Goal: Check status: Check status

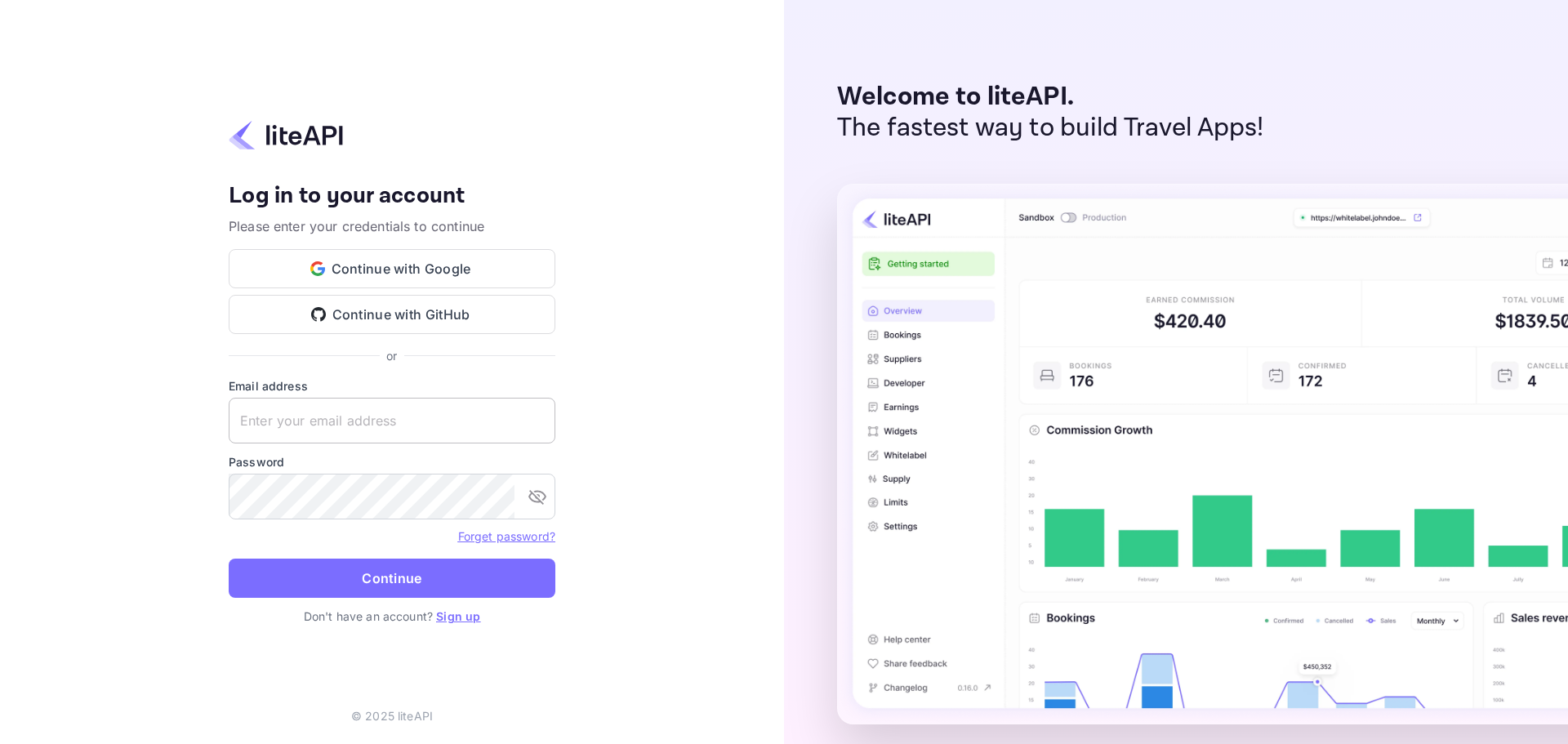
click at [397, 440] on input "text" at bounding box center [392, 420] width 327 height 46
paste input "https://dashboard.liteapi.travel/"
click at [379, 419] on input "https://dashboard.liteapi.travel/" at bounding box center [392, 420] width 327 height 46
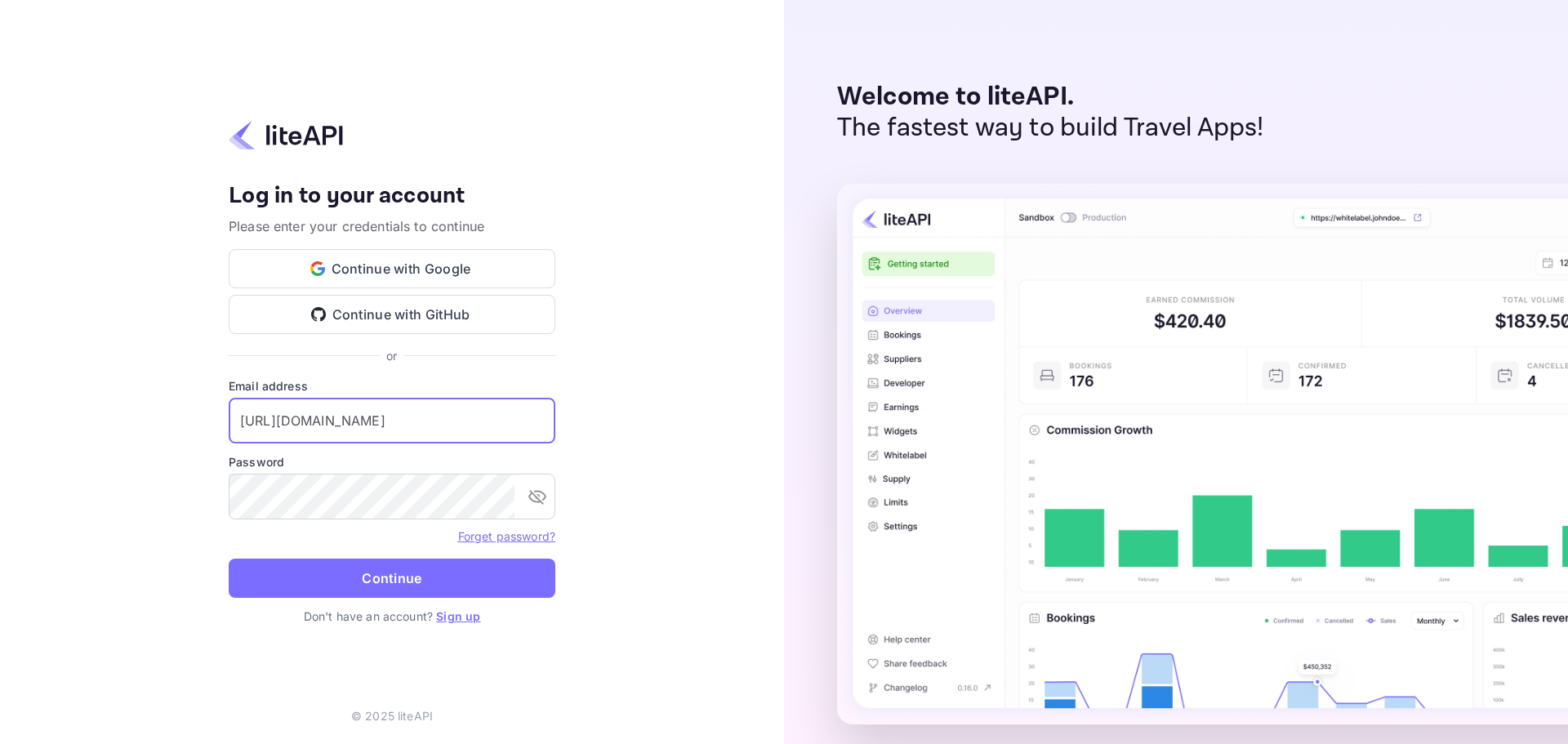
paste input "services@withjoy.com"
type input "services@withjoy.com"
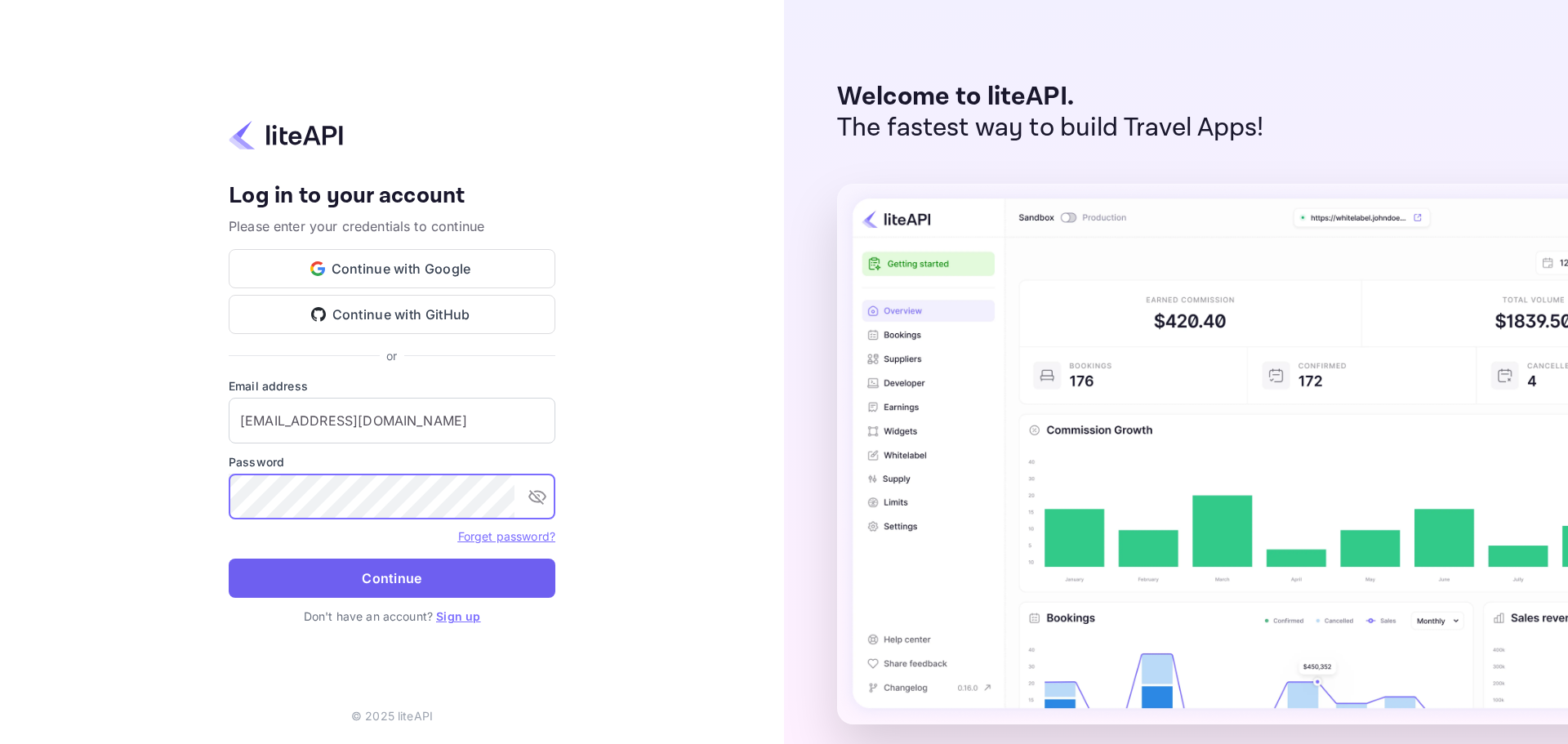
click at [373, 569] on button "Continue" at bounding box center [392, 578] width 327 height 39
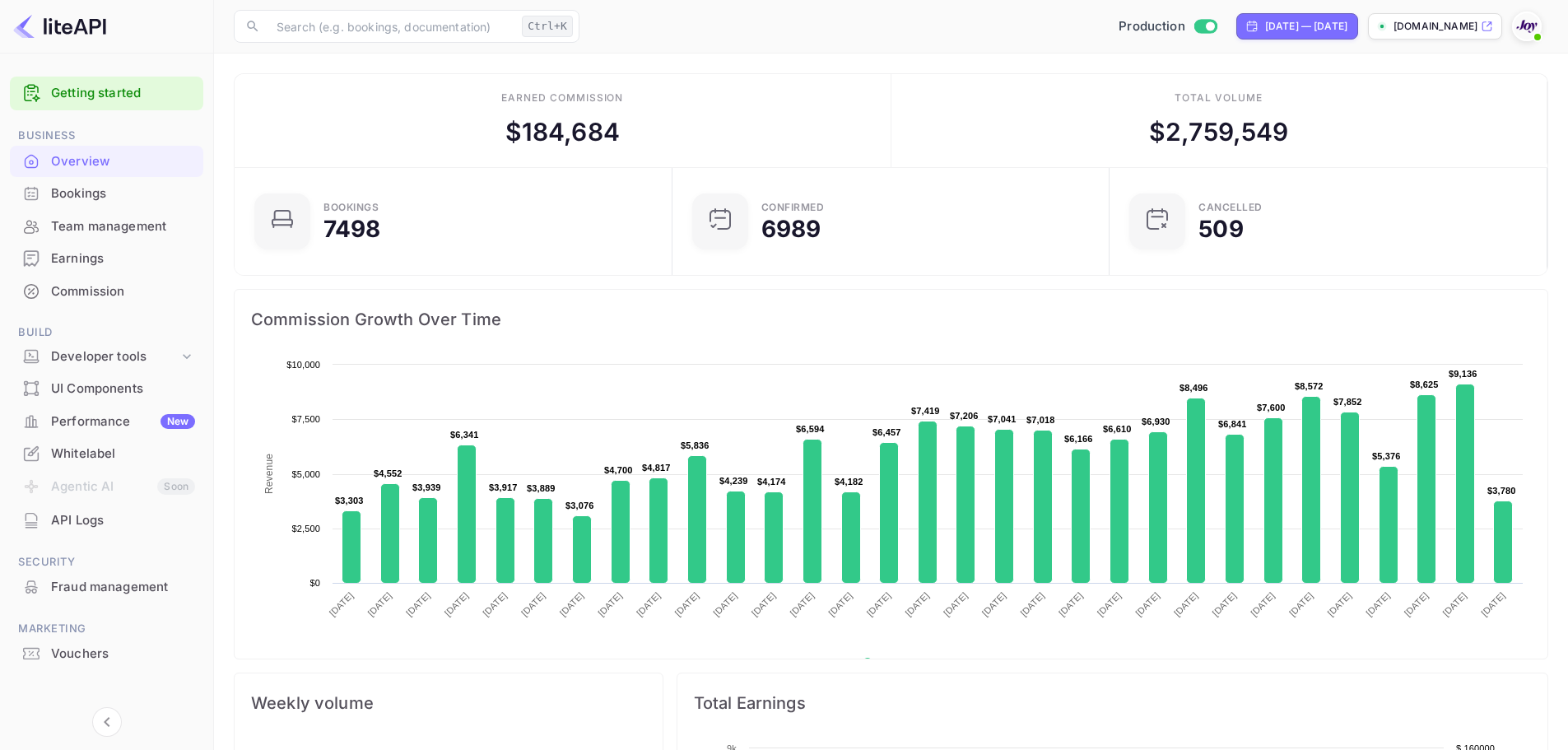
click at [132, 196] on div "Bookings" at bounding box center [122, 194] width 144 height 19
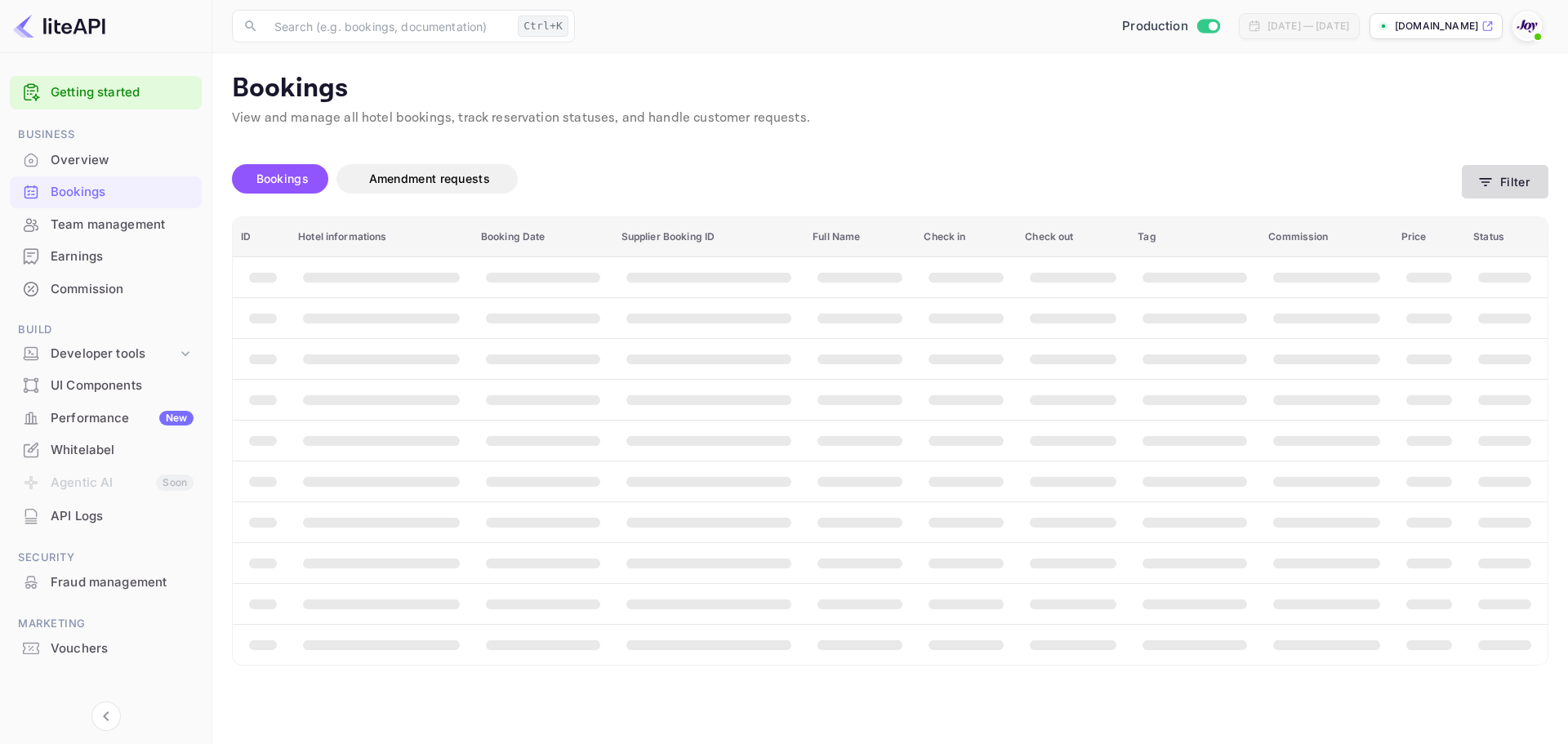
click at [1523, 181] on button "Filter" at bounding box center [1504, 181] width 86 height 34
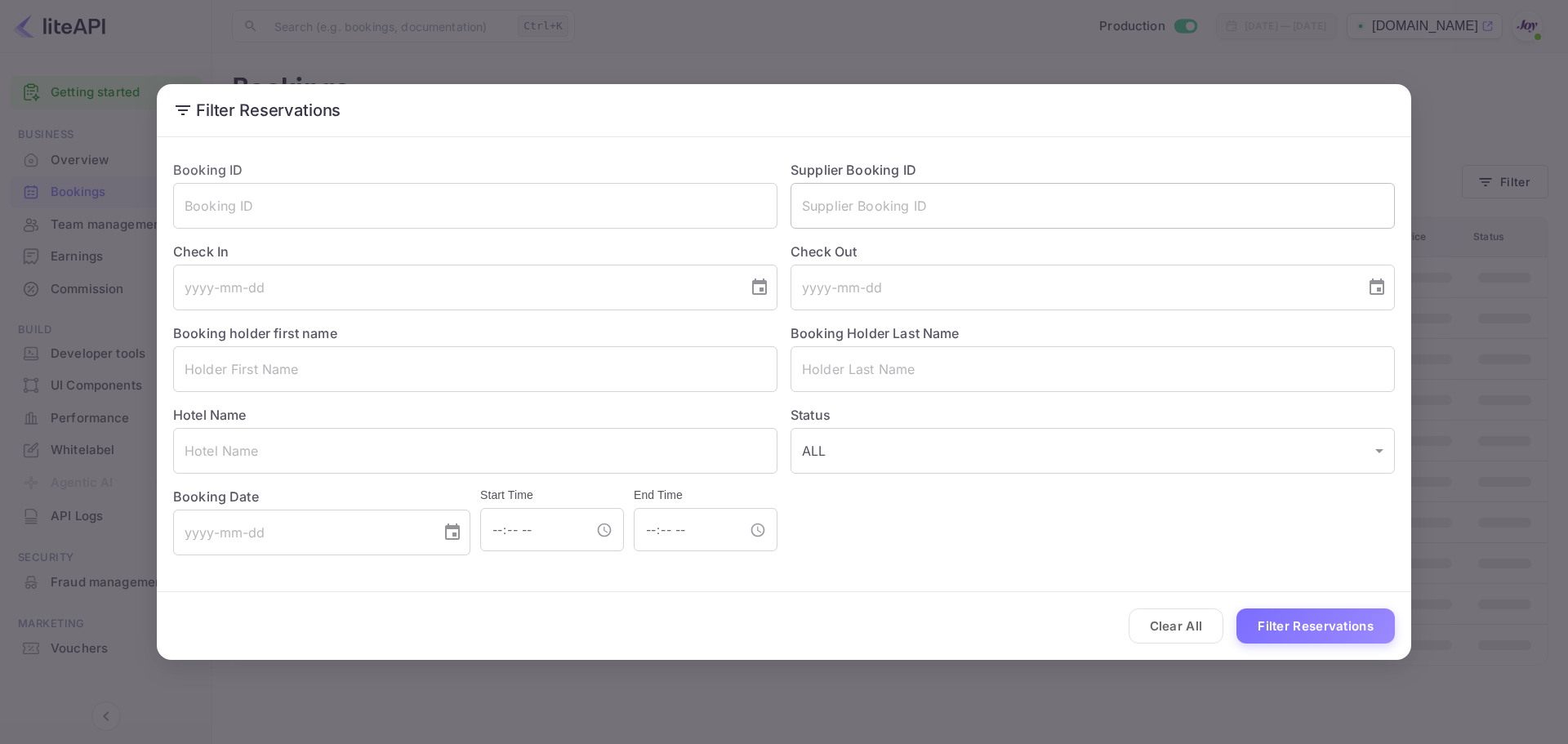
click at [923, 213] on input "text" at bounding box center [1093, 206] width 604 height 46
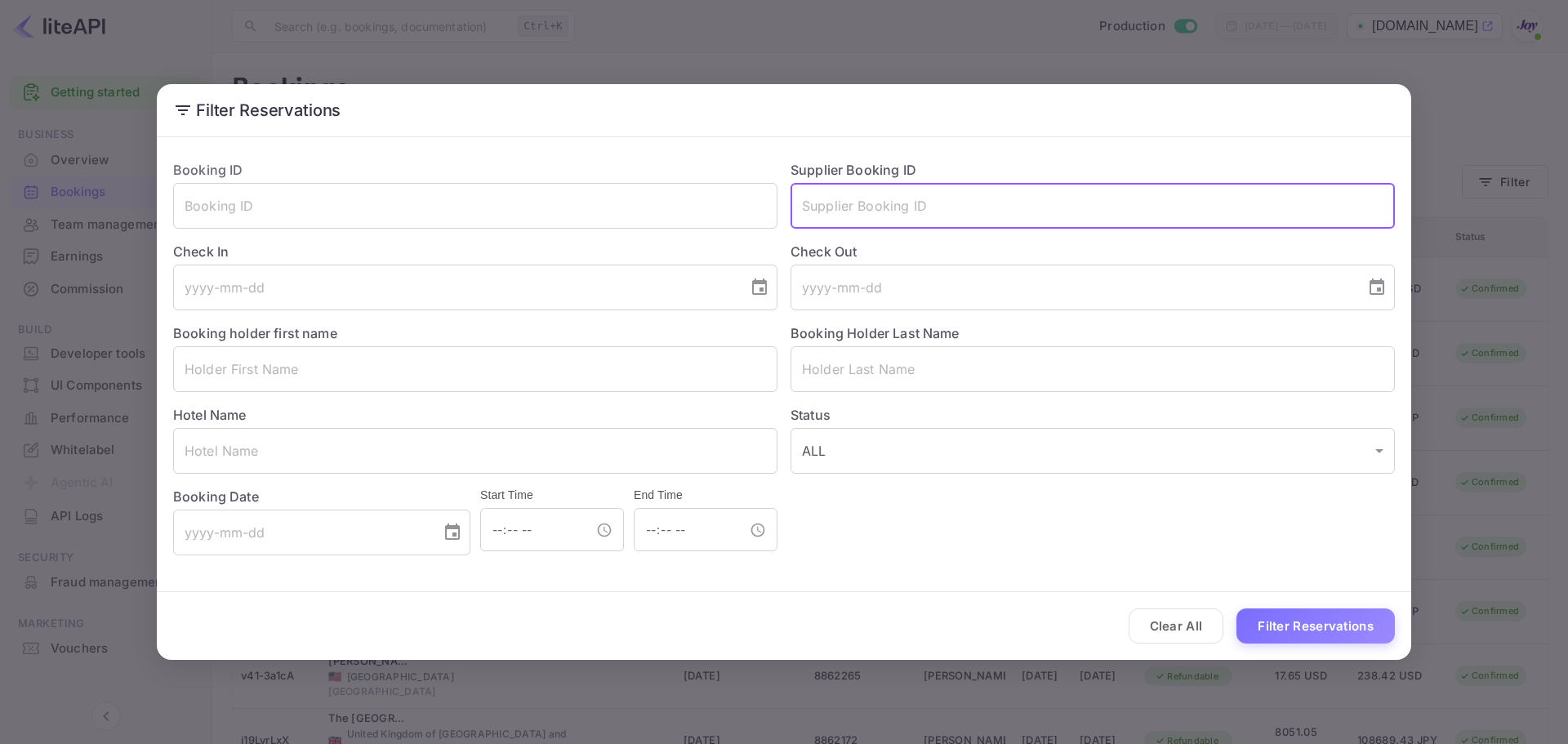
click at [923, 213] on input "text" at bounding box center [1093, 206] width 604 height 46
click at [1236, 608] on button "Filter Reservations" at bounding box center [1315, 626] width 158 height 35
type input "8762381"
click at [1236, 608] on button "Filter Reservations" at bounding box center [1315, 626] width 158 height 35
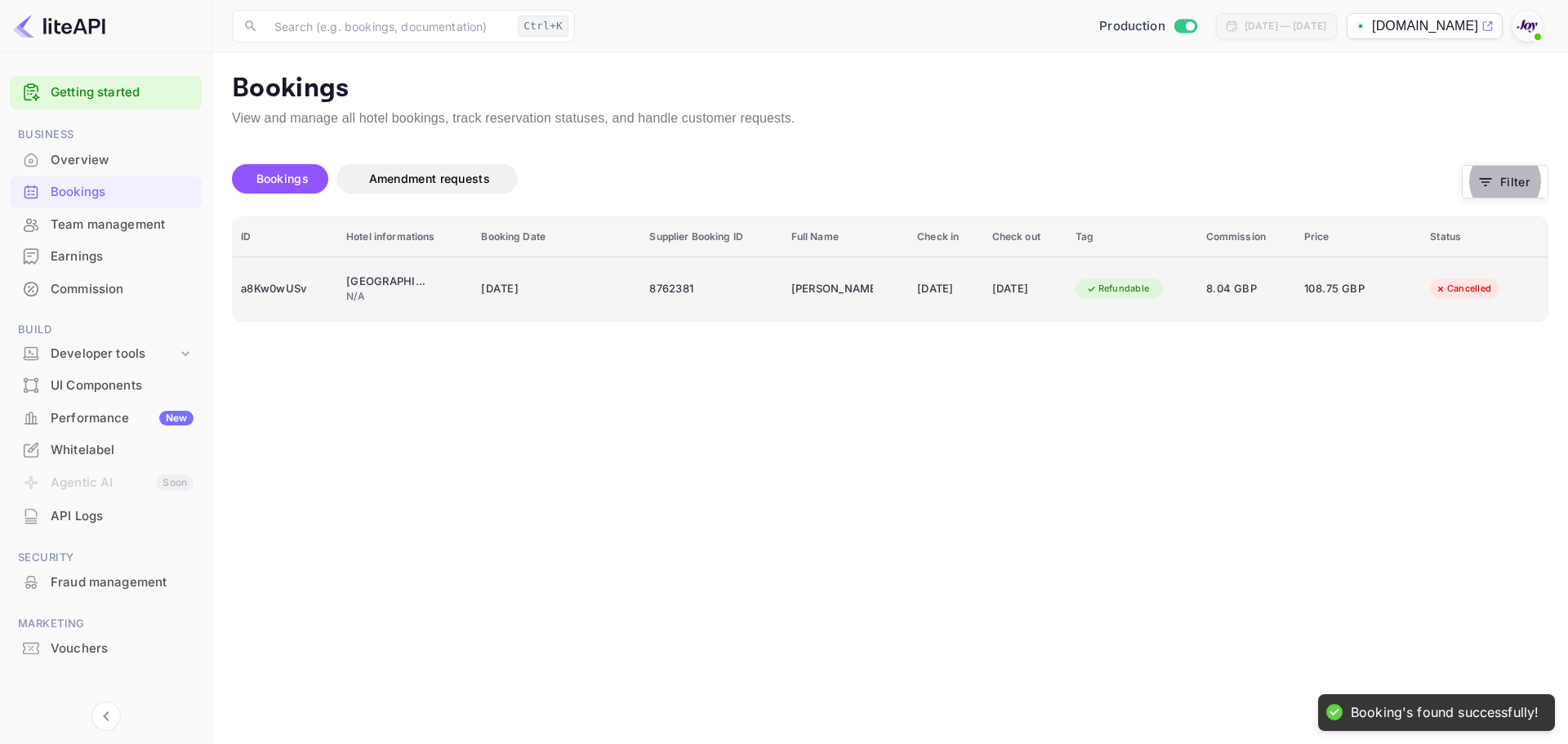
click at [713, 292] on div "8762381" at bounding box center [711, 288] width 125 height 26
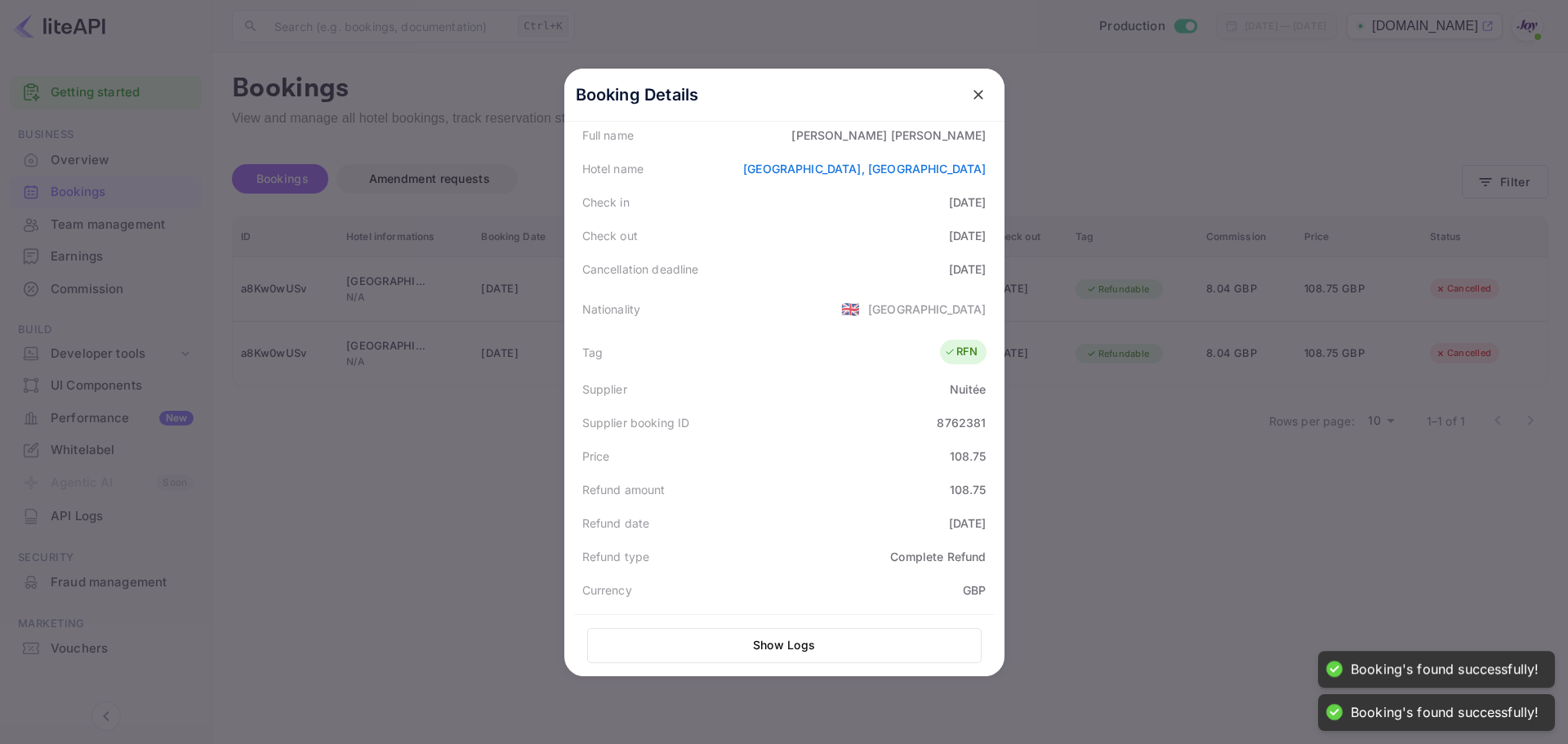
scroll to position [327, 0]
